Goal: Go to known website: Access a specific website the user already knows

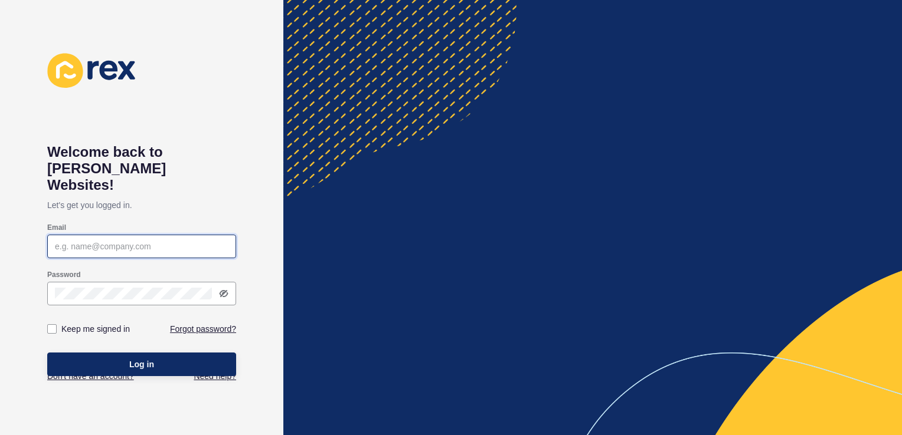
click at [101, 241] on input "Email" at bounding box center [141, 247] width 173 height 12
click at [107, 241] on input "Email" at bounding box center [141, 247] width 173 height 12
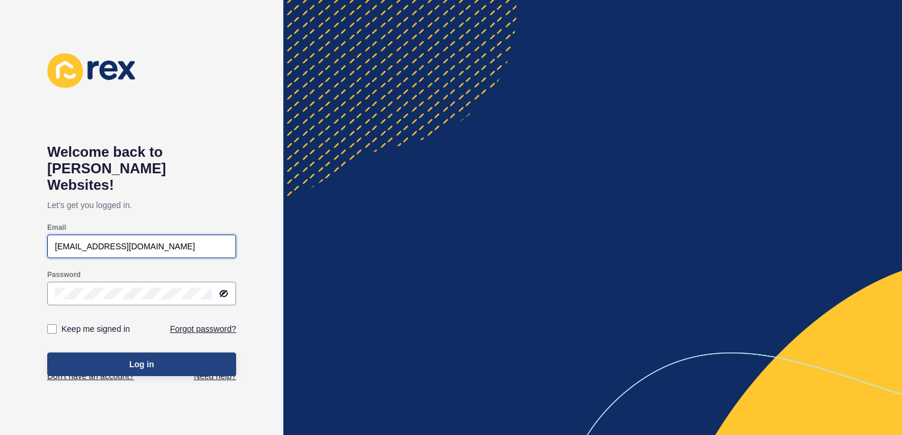
type input "[EMAIL_ADDRESS][DOMAIN_NAME]"
click at [163, 353] on button "Log in" at bounding box center [141, 365] width 189 height 24
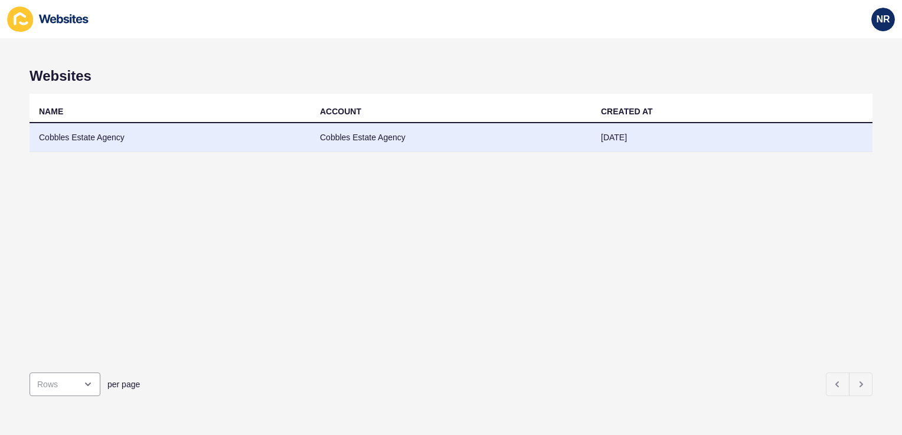
click at [262, 135] on td "Cobbles Estate Agency" at bounding box center [170, 137] width 281 height 29
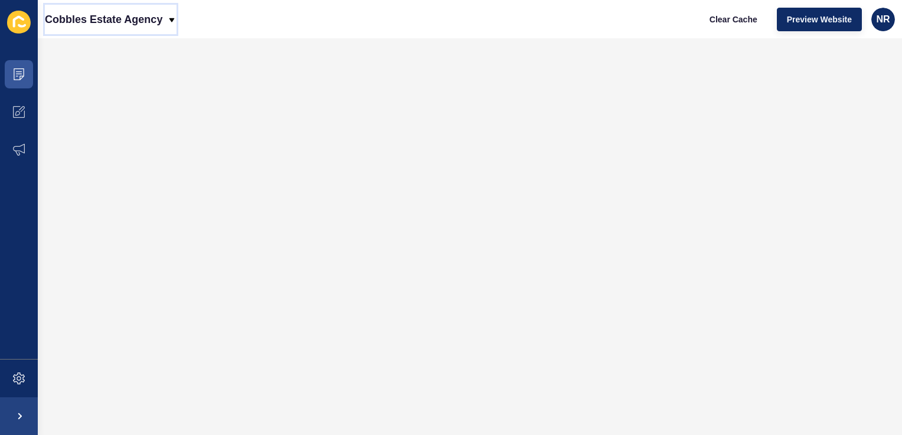
click at [163, 20] on div "Cobbles Estate Agency" at bounding box center [111, 20] width 132 height 30
click at [814, 25] on button "Preview Website" at bounding box center [818, 20] width 85 height 24
